Goal: Complete application form: Complete application form

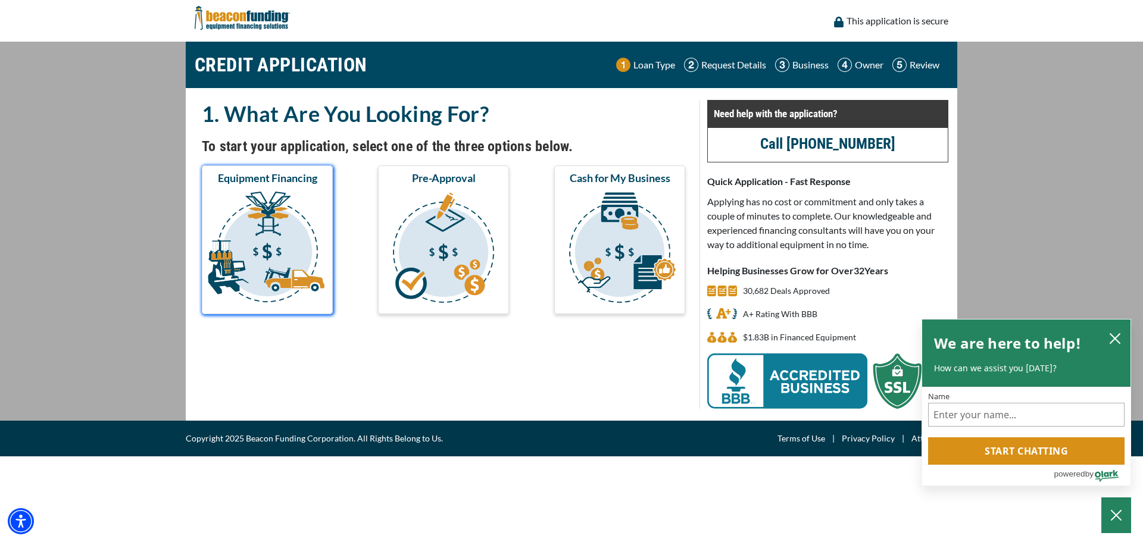
click at [265, 215] on img "submit" at bounding box center [267, 249] width 126 height 119
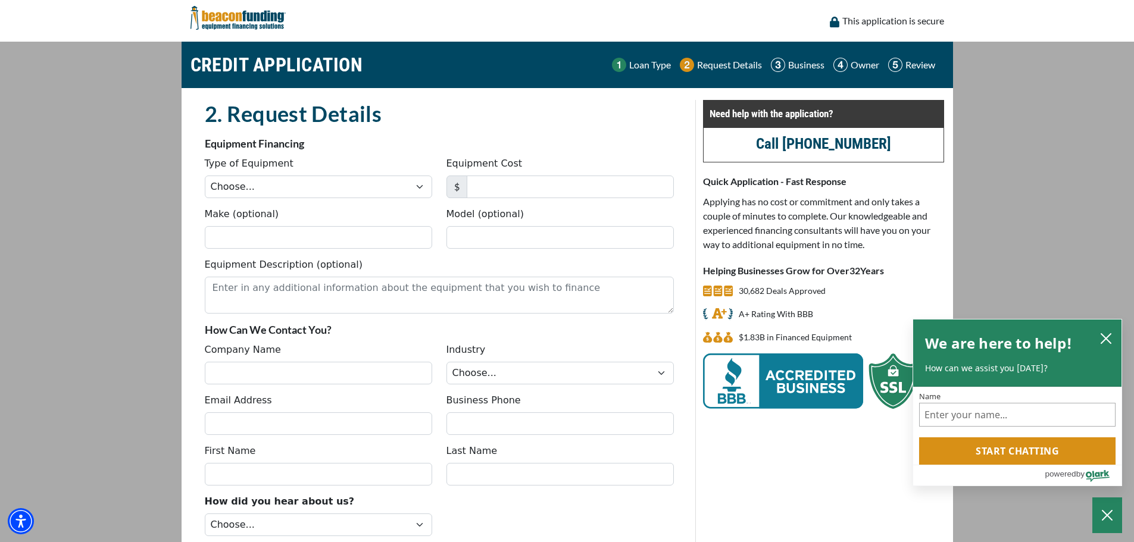
click at [688, 67] on img at bounding box center [687, 65] width 14 height 14
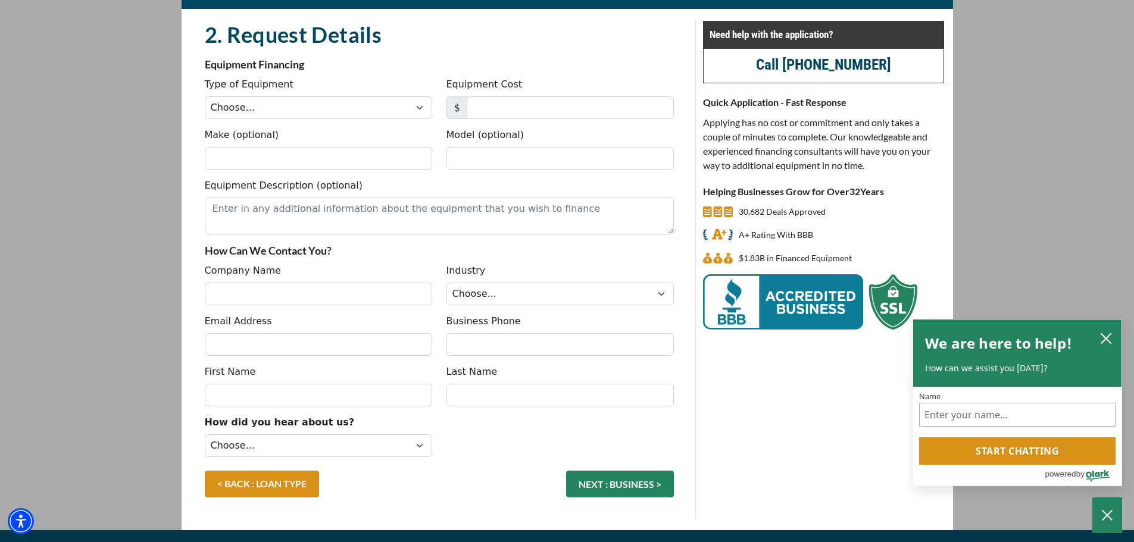
scroll to position [103, 0]
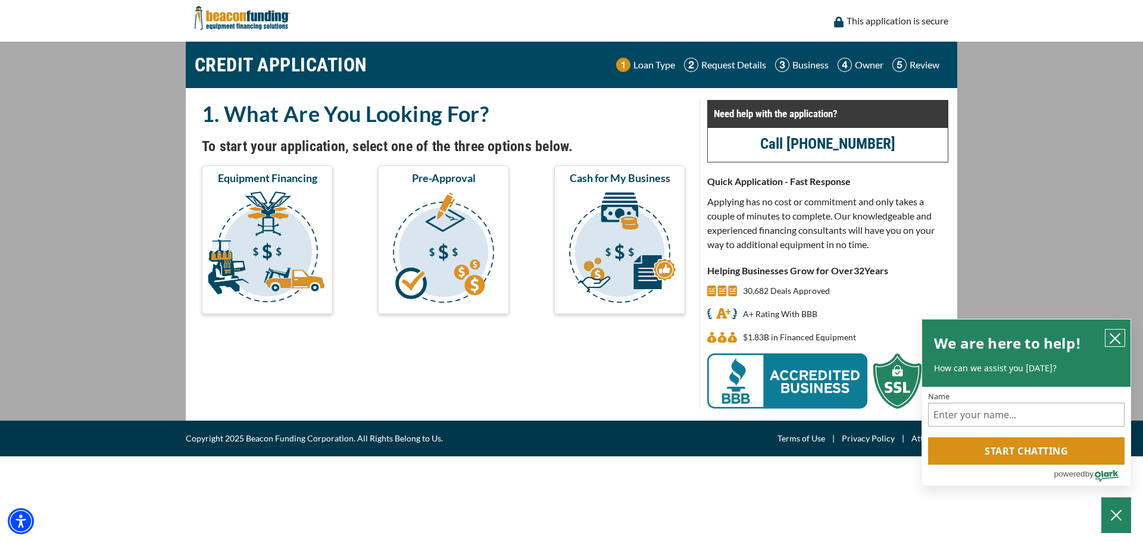
drag, startPoint x: 1113, startPoint y: 338, endPoint x: 1088, endPoint y: 339, distance: 25.0
click at [1112, 338] on icon "close chatbox" at bounding box center [1115, 339] width 12 height 12
